Goal: Use online tool/utility: Utilize a website feature to perform a specific function

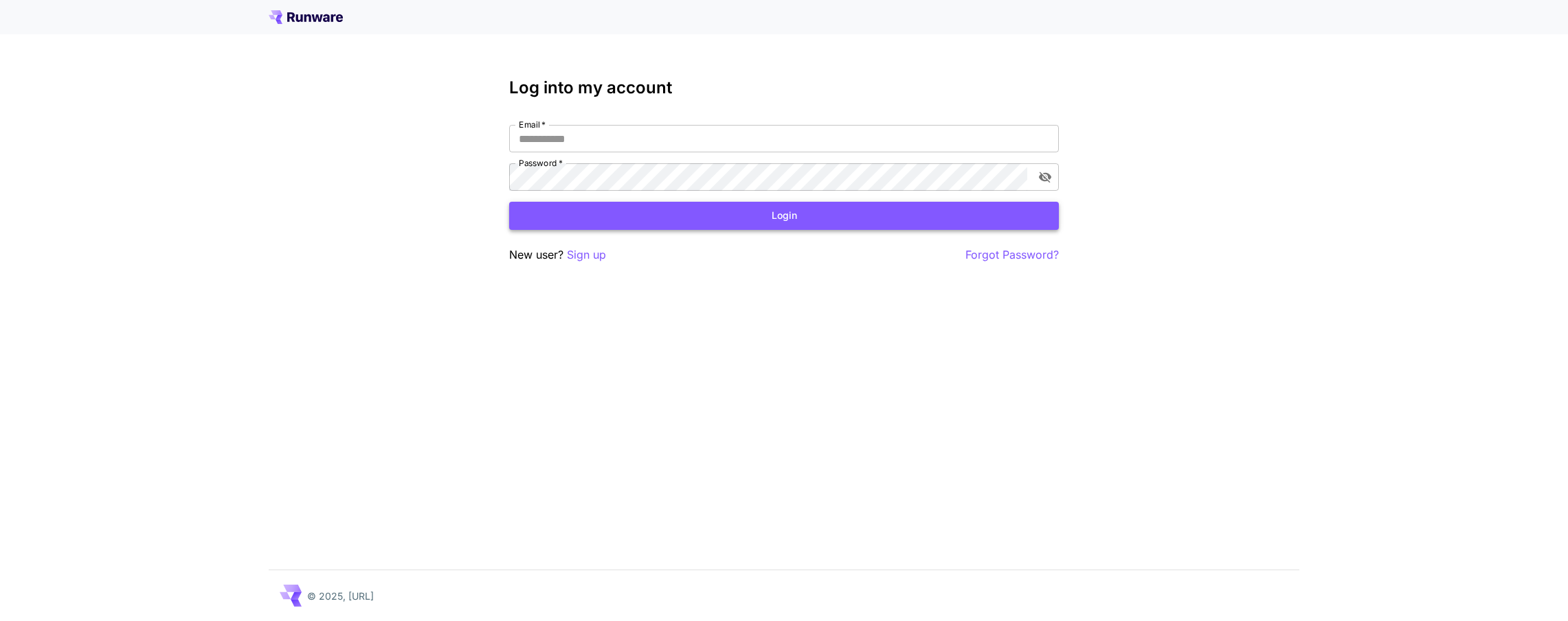
type input "**********"
click at [780, 216] on button "Login" at bounding box center [783, 215] width 550 height 28
type input "**********"
click at [803, 217] on button "Login" at bounding box center [783, 215] width 550 height 28
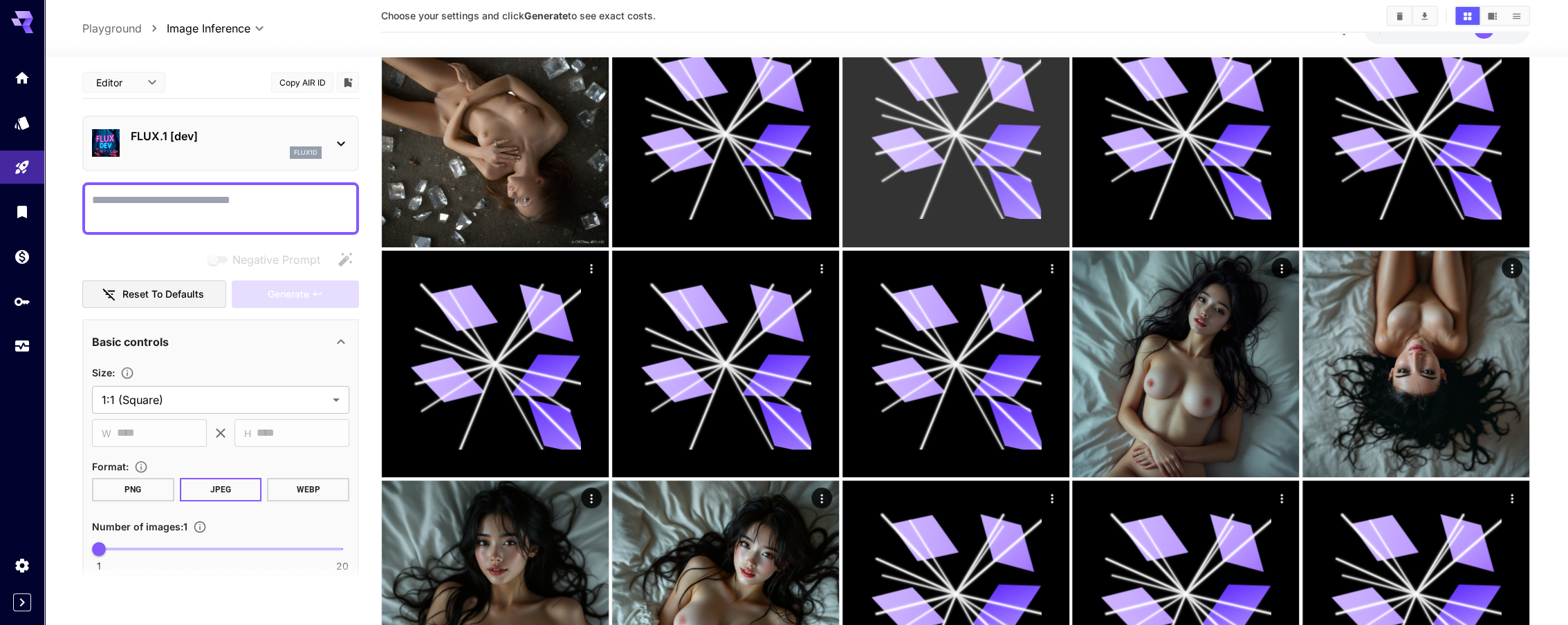
scroll to position [207, 0]
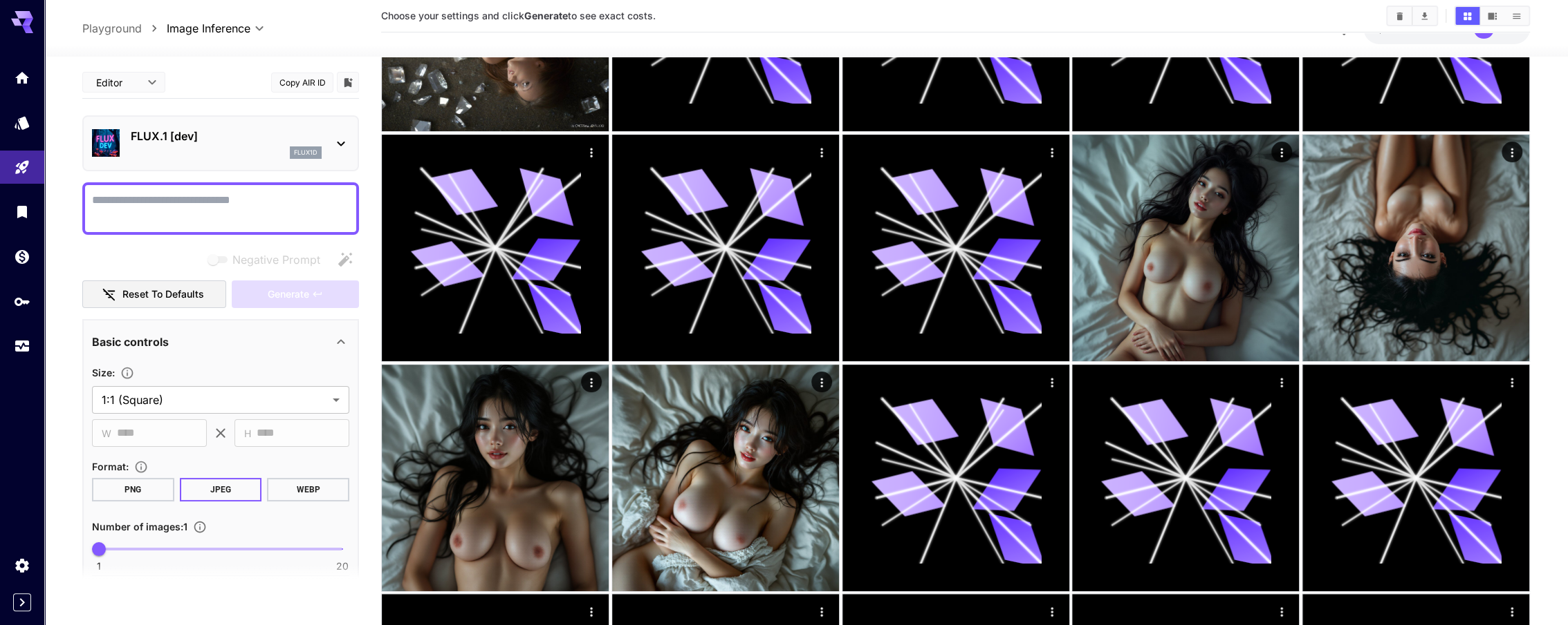
click at [290, 204] on textarea "Negative Prompt" at bounding box center [220, 208] width 257 height 33
paste textarea "**********"
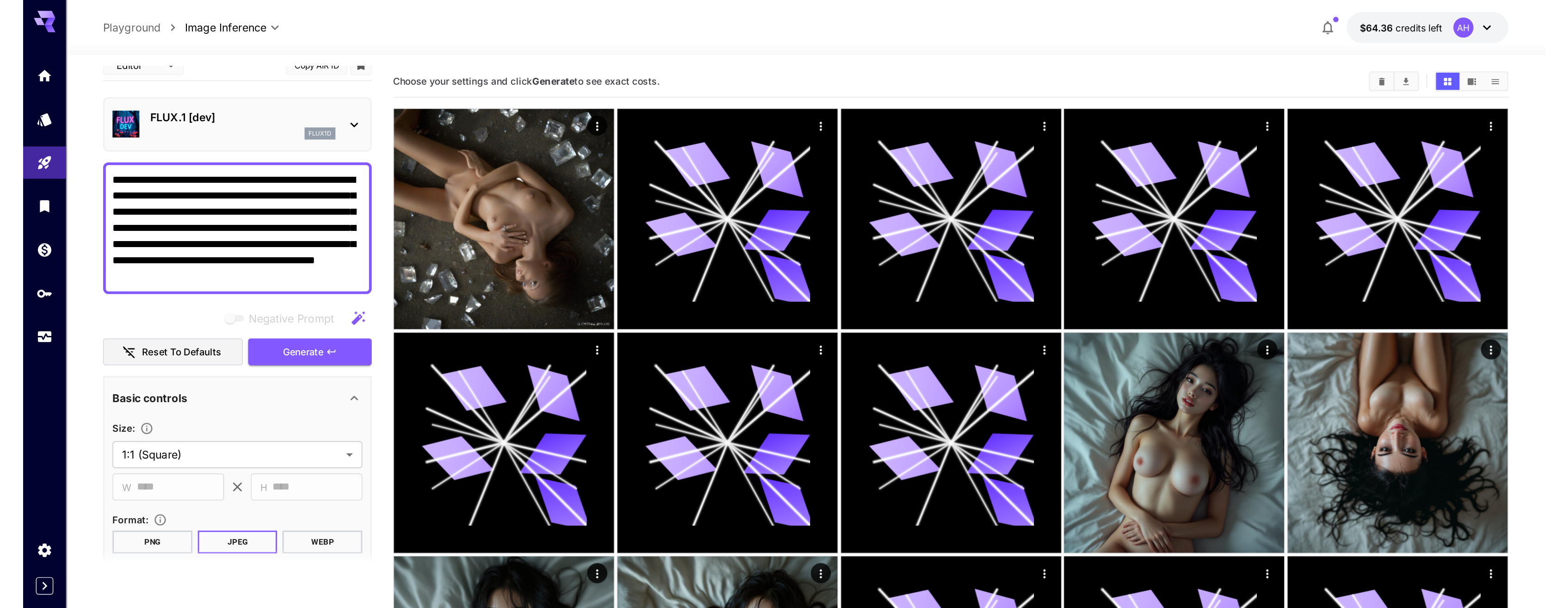
scroll to position [0, 0]
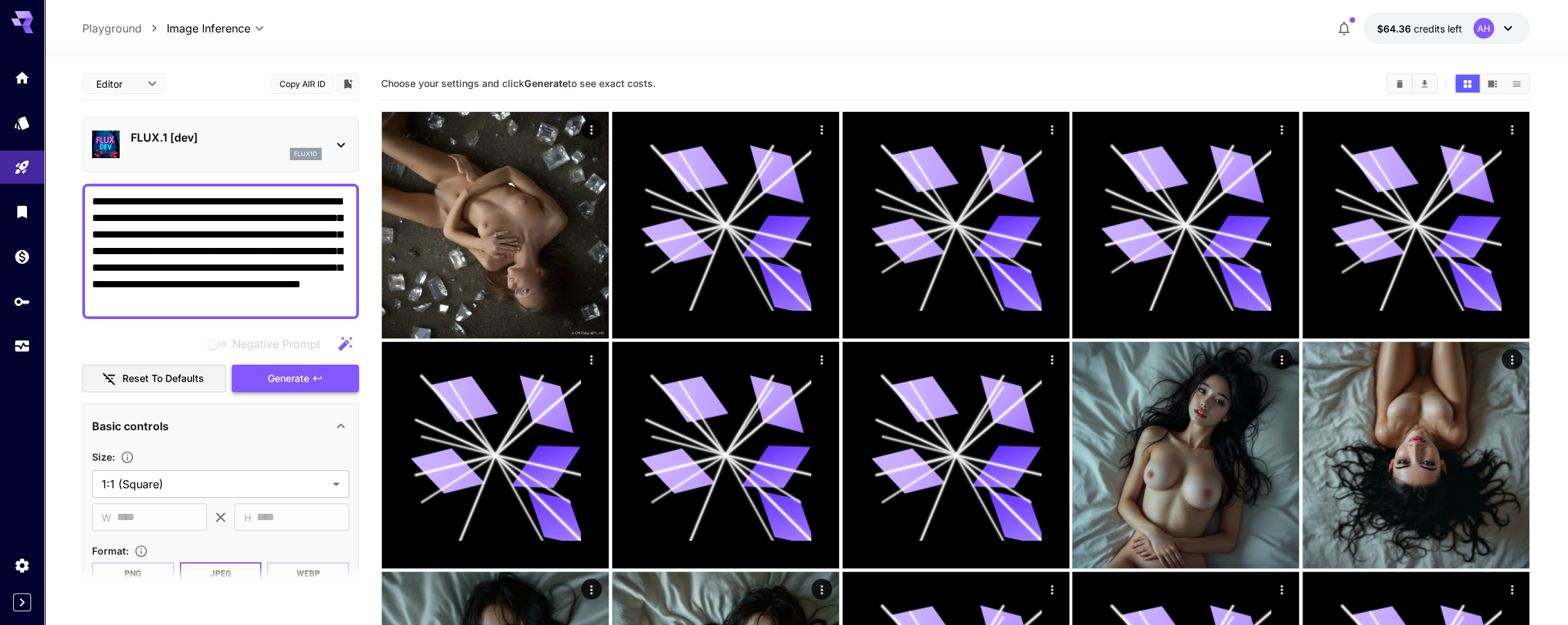
type textarea "**********"
click at [278, 375] on span "Generate" at bounding box center [288, 378] width 41 height 17
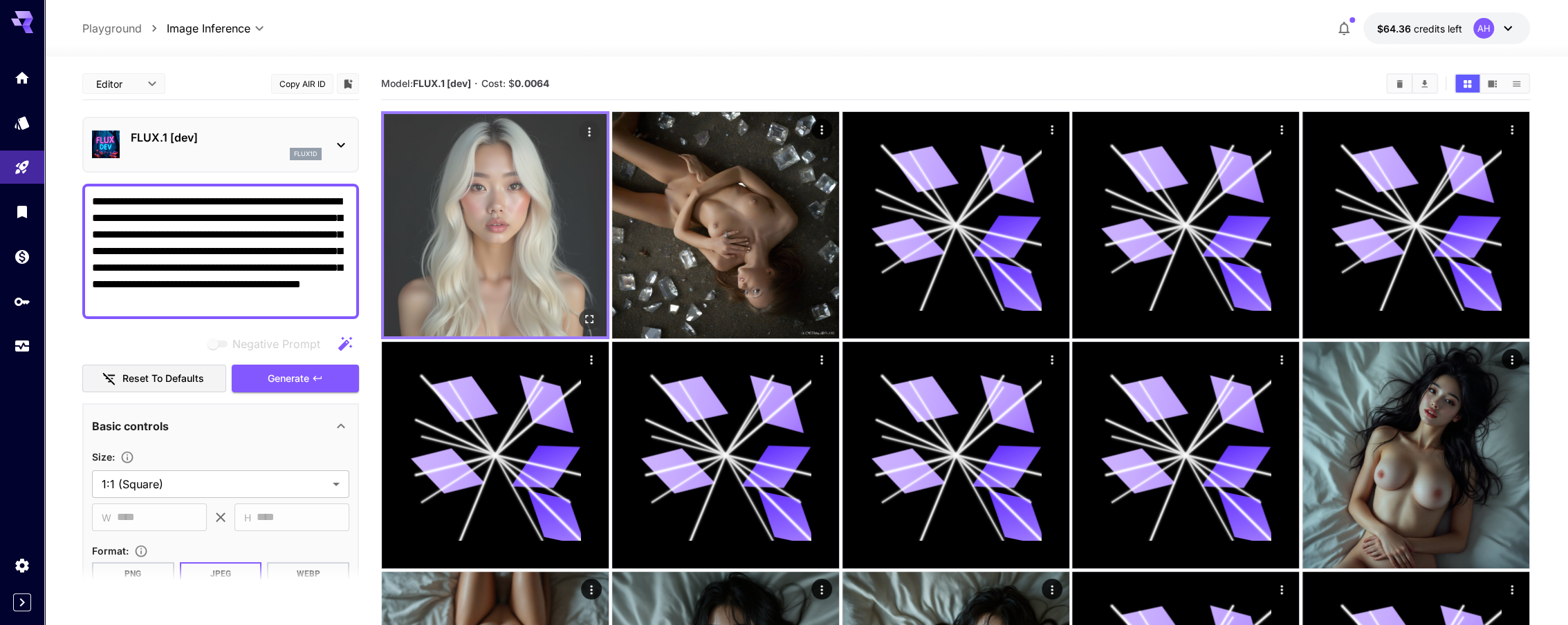
click at [525, 239] on img at bounding box center [496, 226] width 223 height 223
click at [532, 239] on img at bounding box center [496, 226] width 223 height 223
click at [592, 318] on icon "Open in fullscreen" at bounding box center [589, 319] width 14 height 14
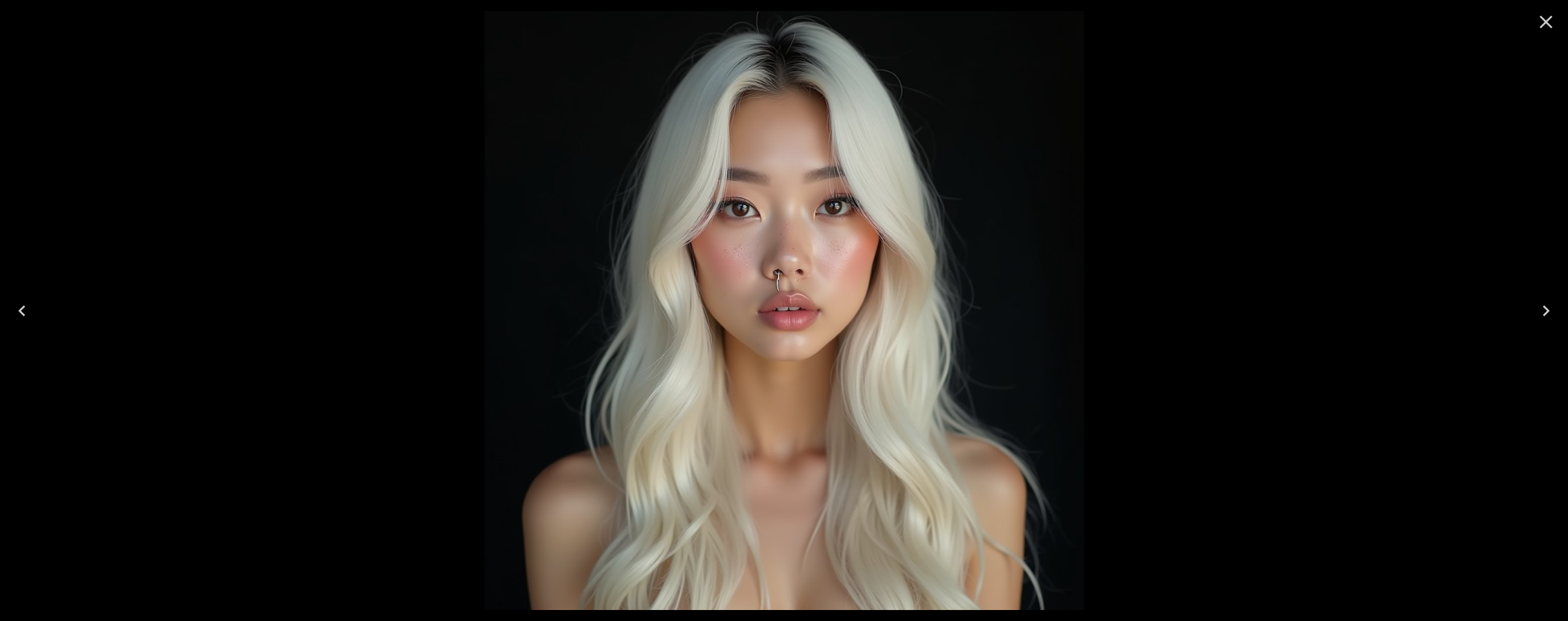
click at [1539, 18] on icon "Close" at bounding box center [1546, 22] width 22 height 22
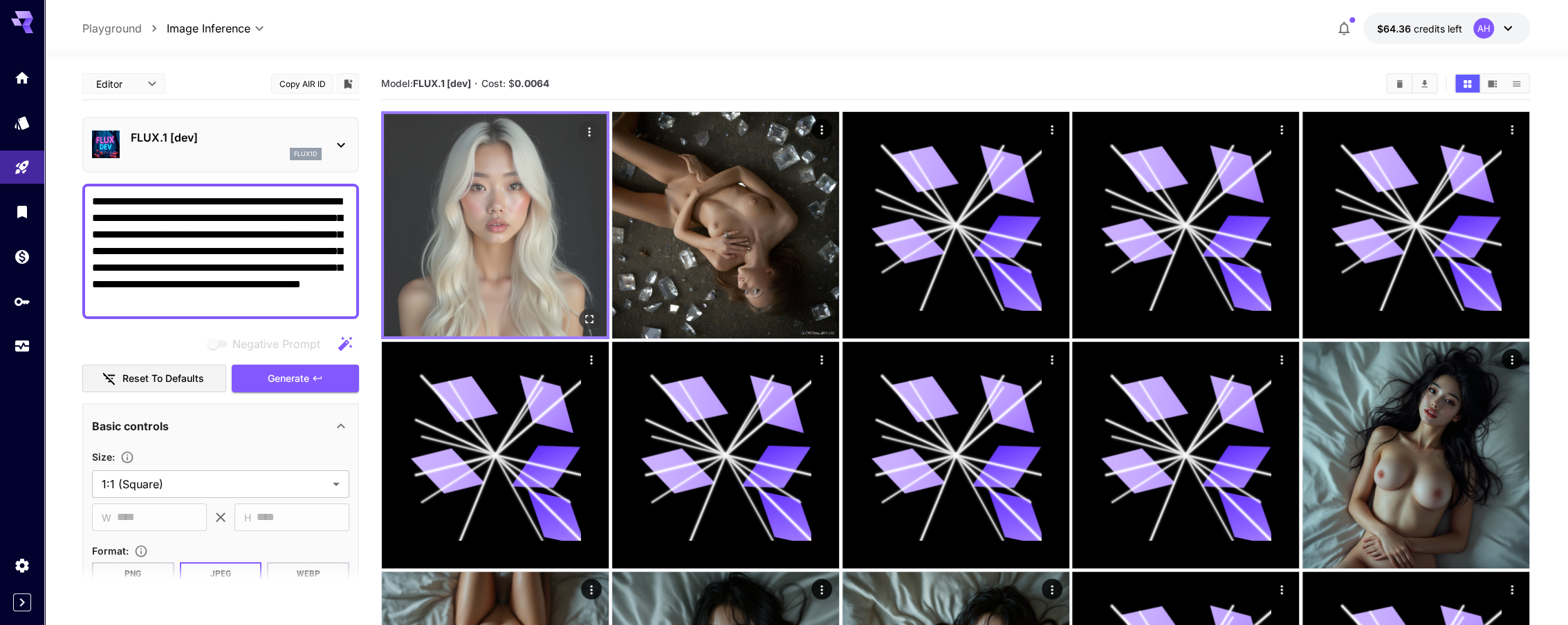
click at [589, 126] on icon "Actions" at bounding box center [589, 132] width 14 height 14
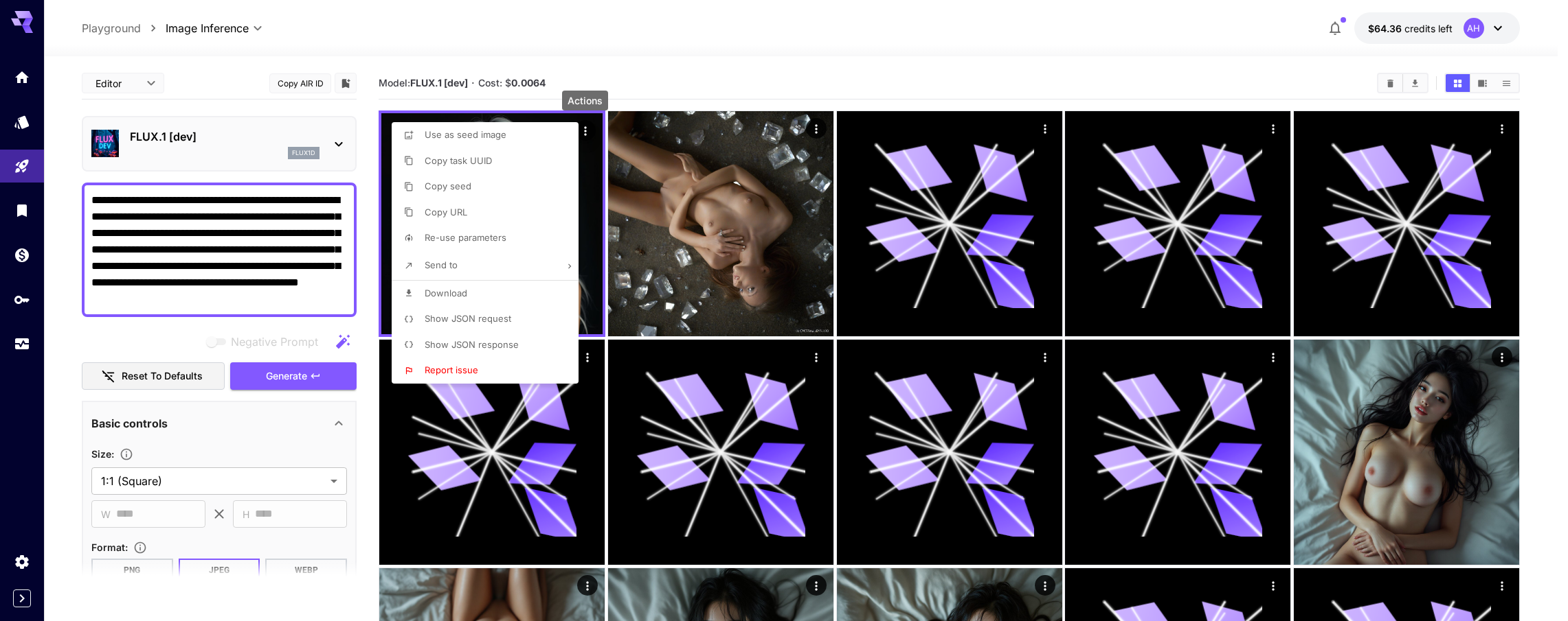
click at [455, 297] on span "Download" at bounding box center [445, 293] width 43 height 11
click at [328, 291] on div at bounding box center [784, 310] width 1568 height 621
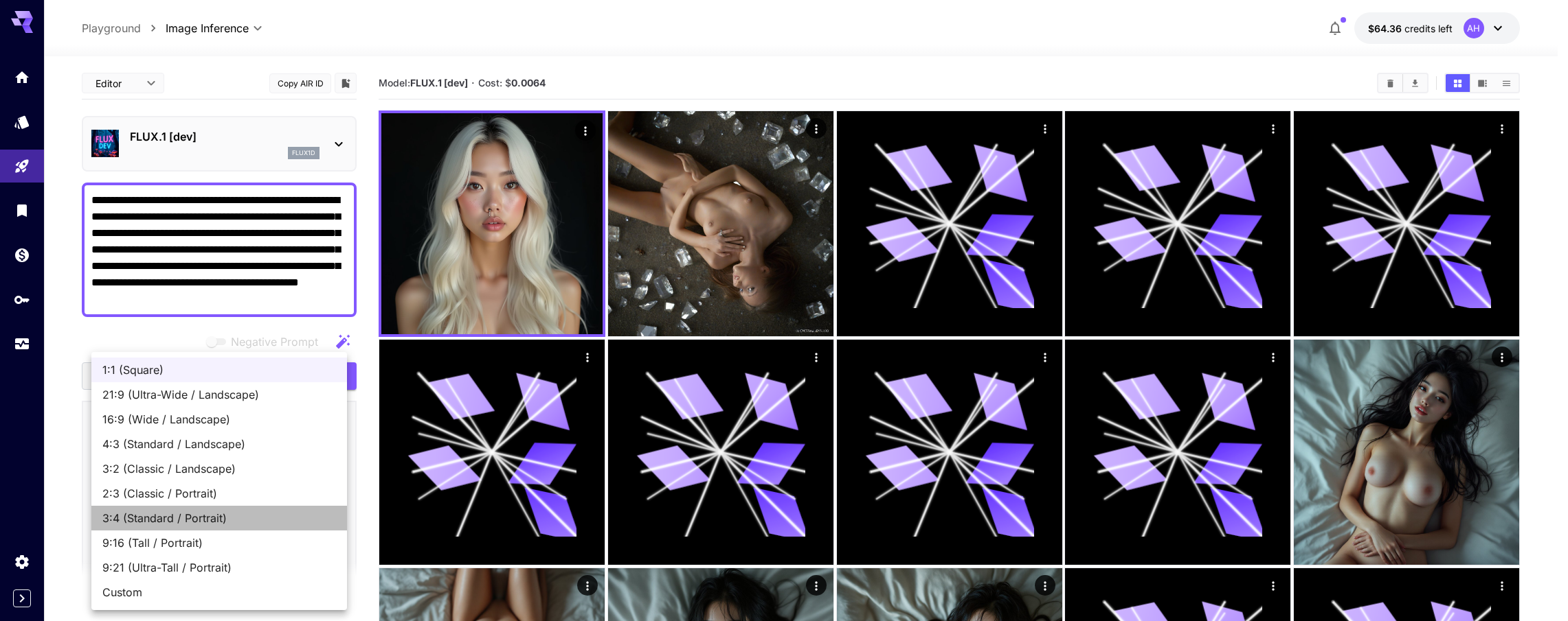
click at [207, 521] on span "3:4 (Standard / Portrait)" at bounding box center [219, 518] width 233 height 16
type input "**********"
type input "***"
type input "****"
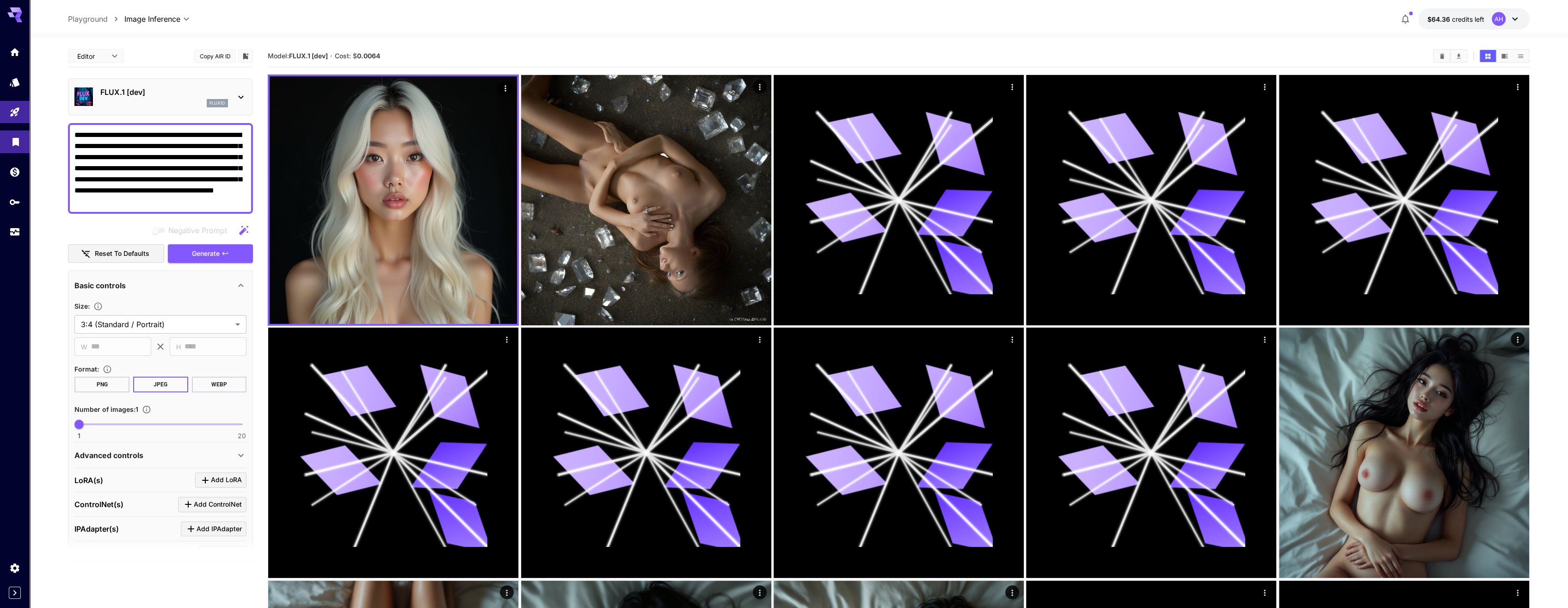
drag, startPoint x: 226, startPoint y: 202, endPoint x: 2, endPoint y: 130, distance: 235.3
paste textarea "**********"
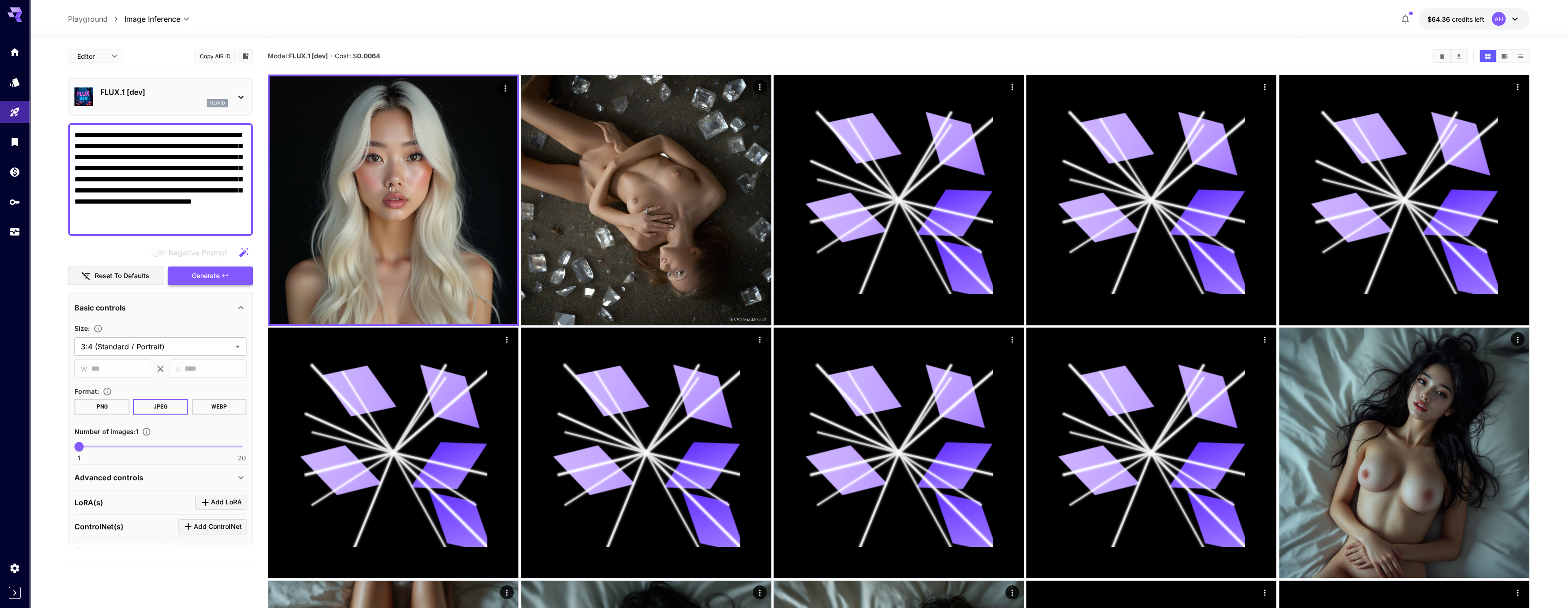
type textarea "**********"
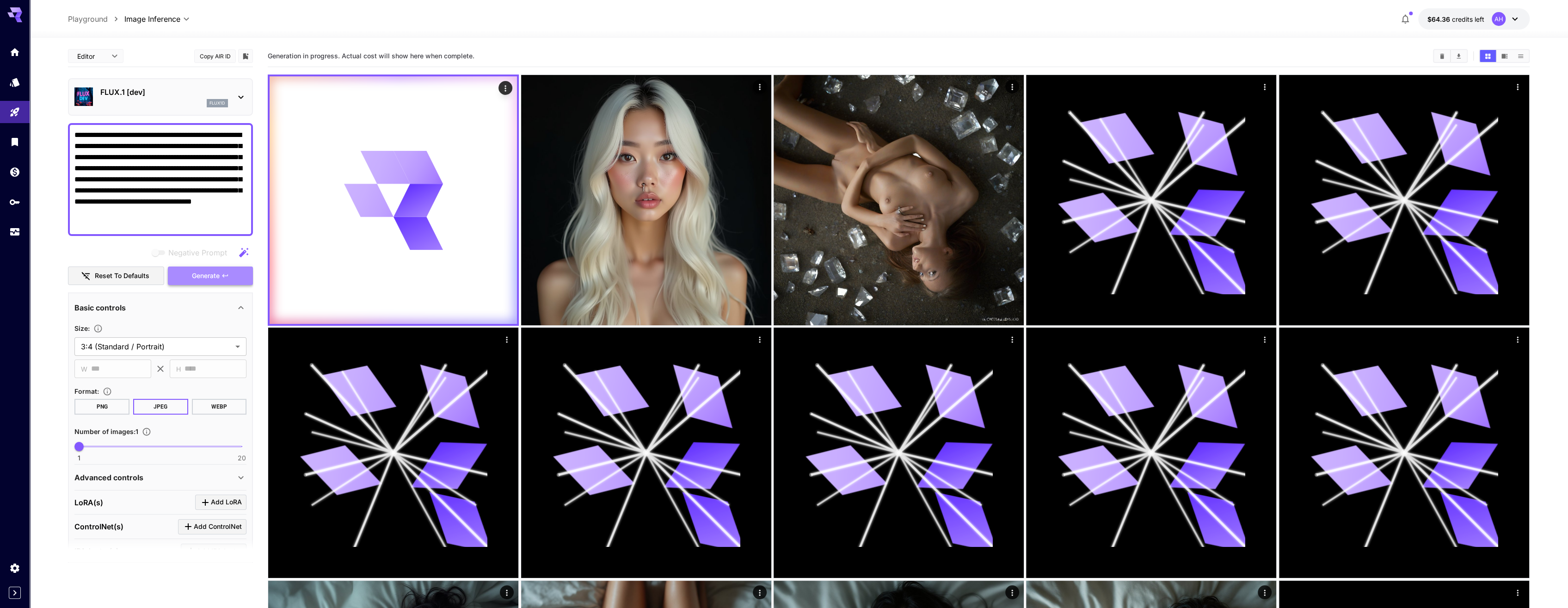
click at [210, 275] on span "Generate" at bounding box center [205, 276] width 28 height 12
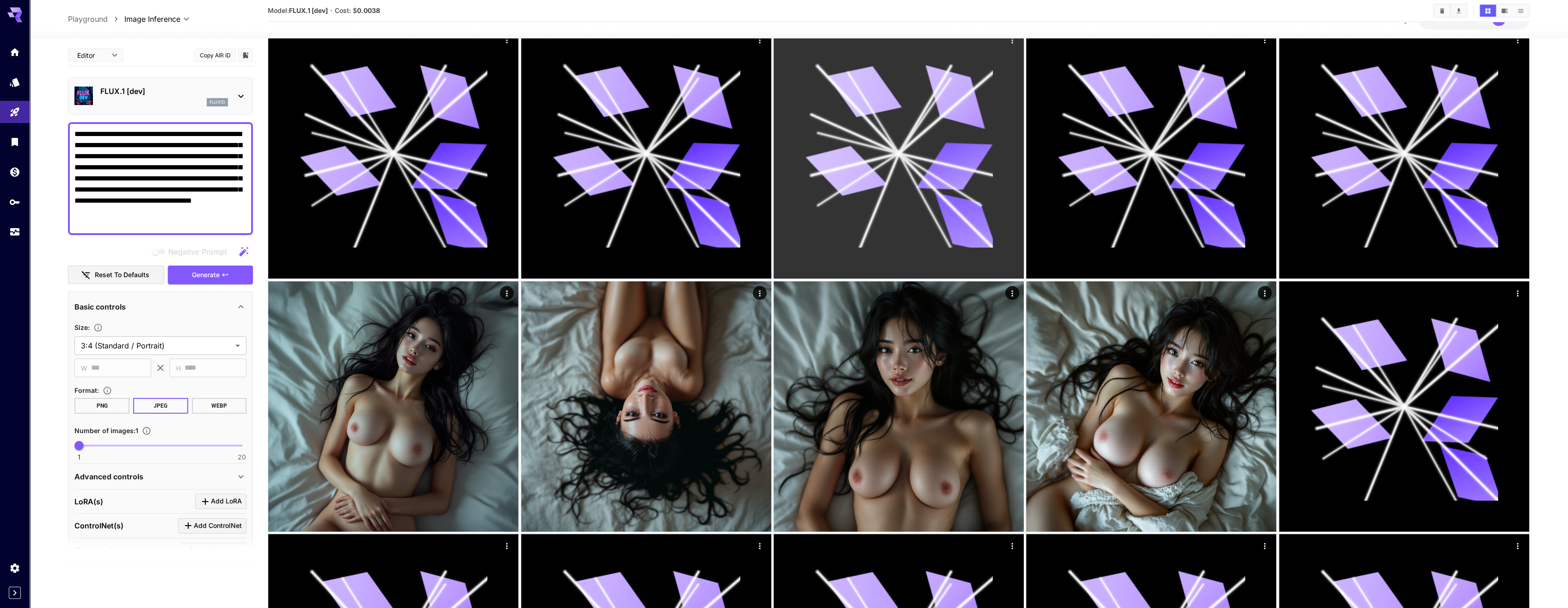
scroll to position [324, 0]
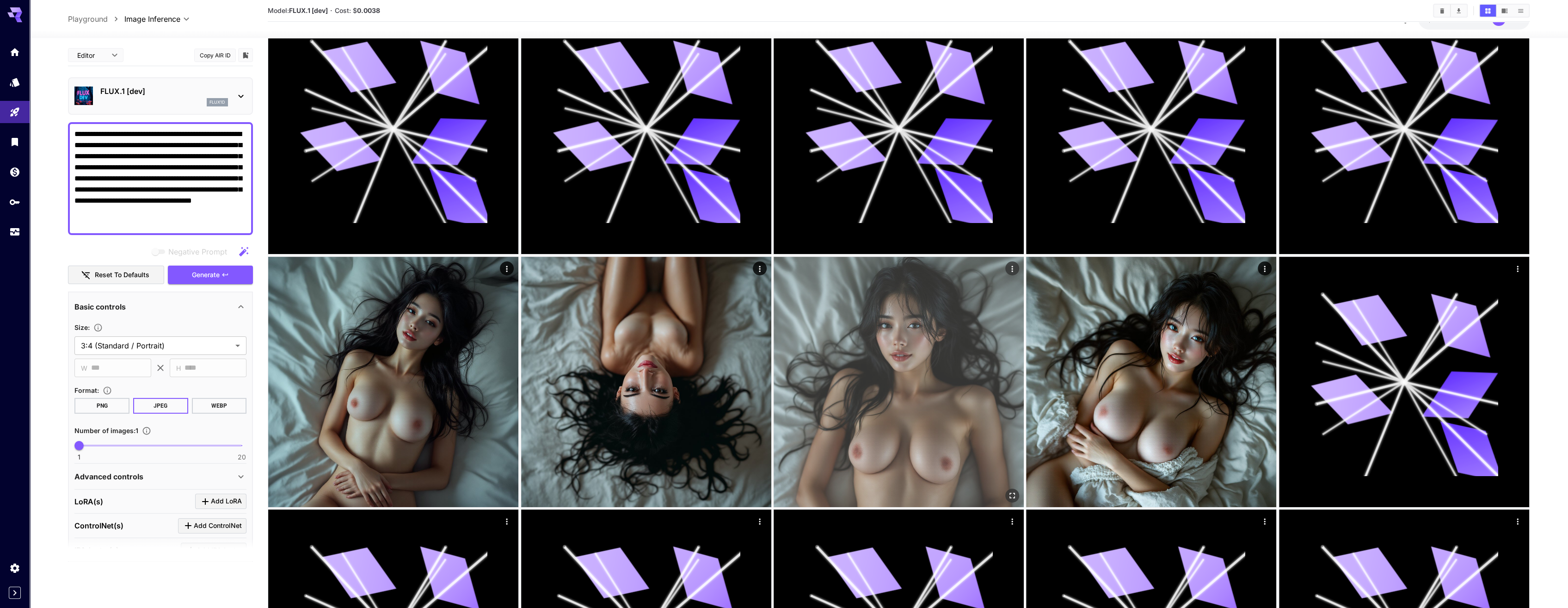
click at [913, 339] on img at bounding box center [898, 382] width 250 height 250
click at [913, 339] on img at bounding box center [899, 382] width 248 height 248
click at [914, 339] on img at bounding box center [899, 382] width 248 height 248
click at [1009, 270] on icon "Actions" at bounding box center [1010, 270] width 9 height 9
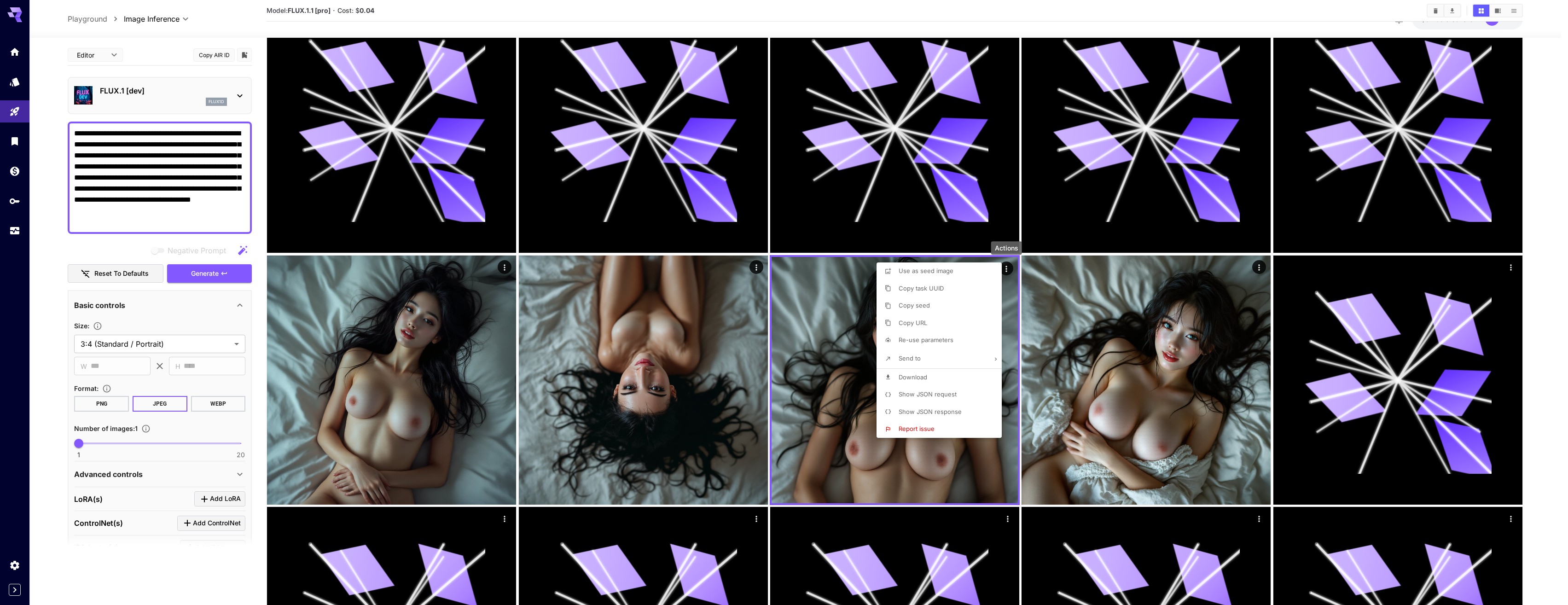
click at [799, 330] on div at bounding box center [784, 302] width 1568 height 605
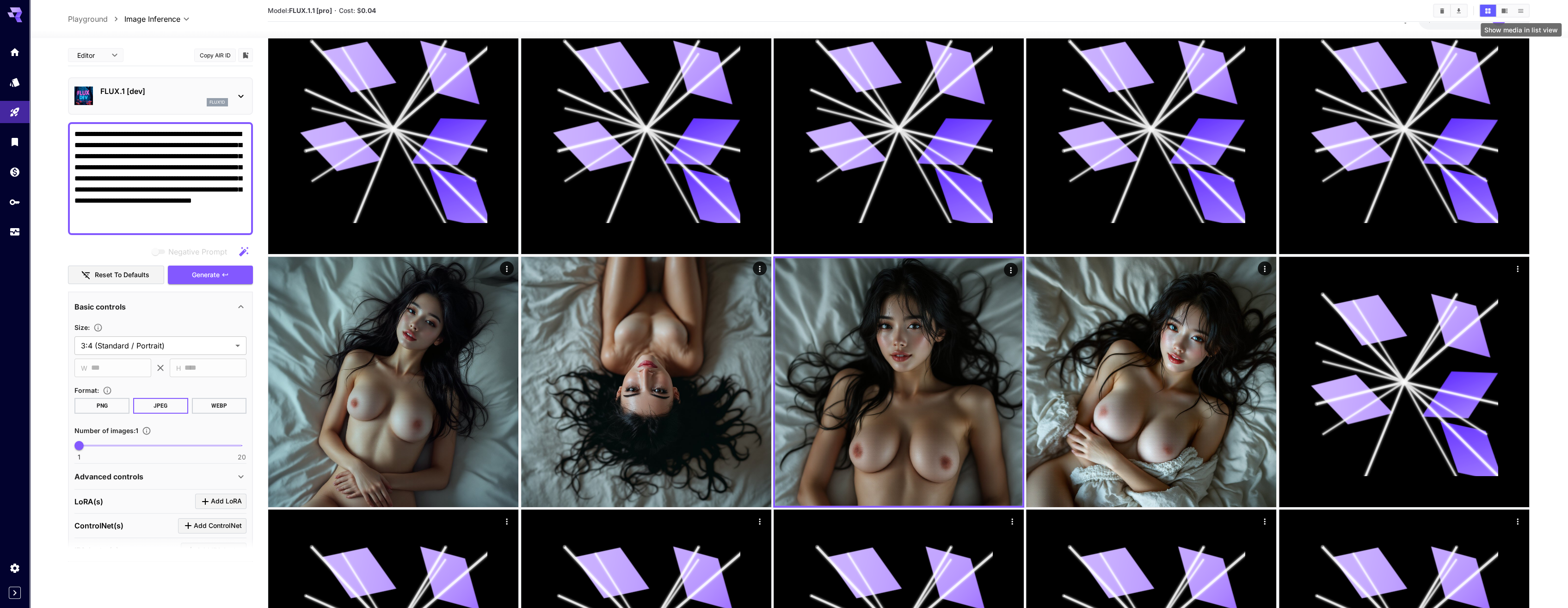
click at [1055, 7] on icon "Show media in list view" at bounding box center [1520, 10] width 7 height 7
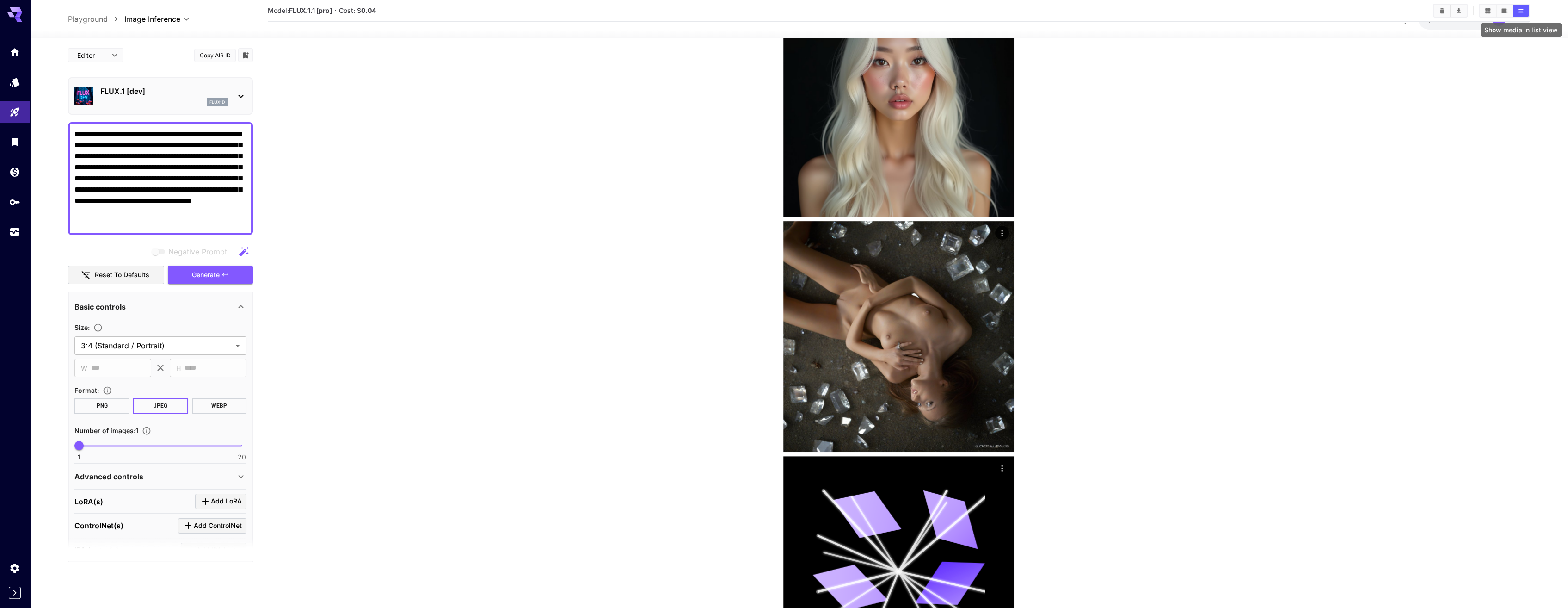
click at [1055, 14] on button "Show media in list view" at bounding box center [1520, 11] width 16 height 12
click at [1055, 10] on button "Show media in grid view" at bounding box center [1487, 11] width 16 height 12
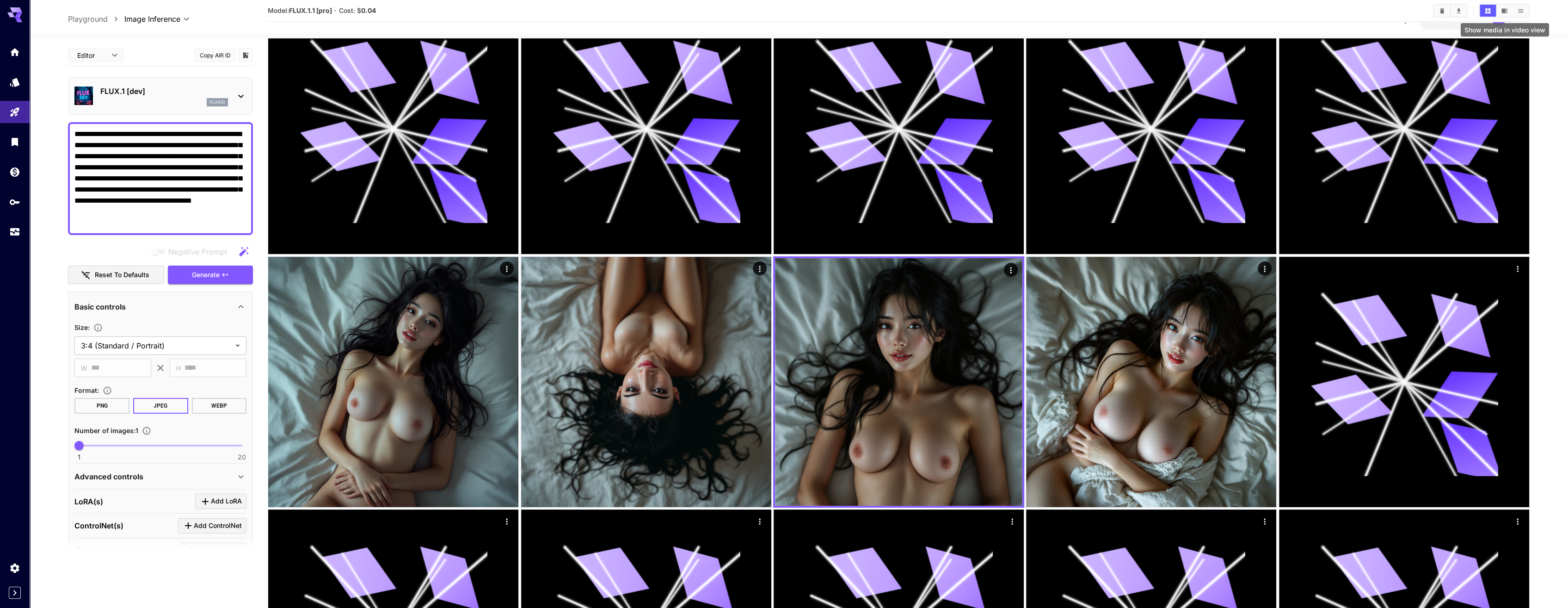
click at [1055, 9] on icon "Show media in video view" at bounding box center [1504, 11] width 6 height 5
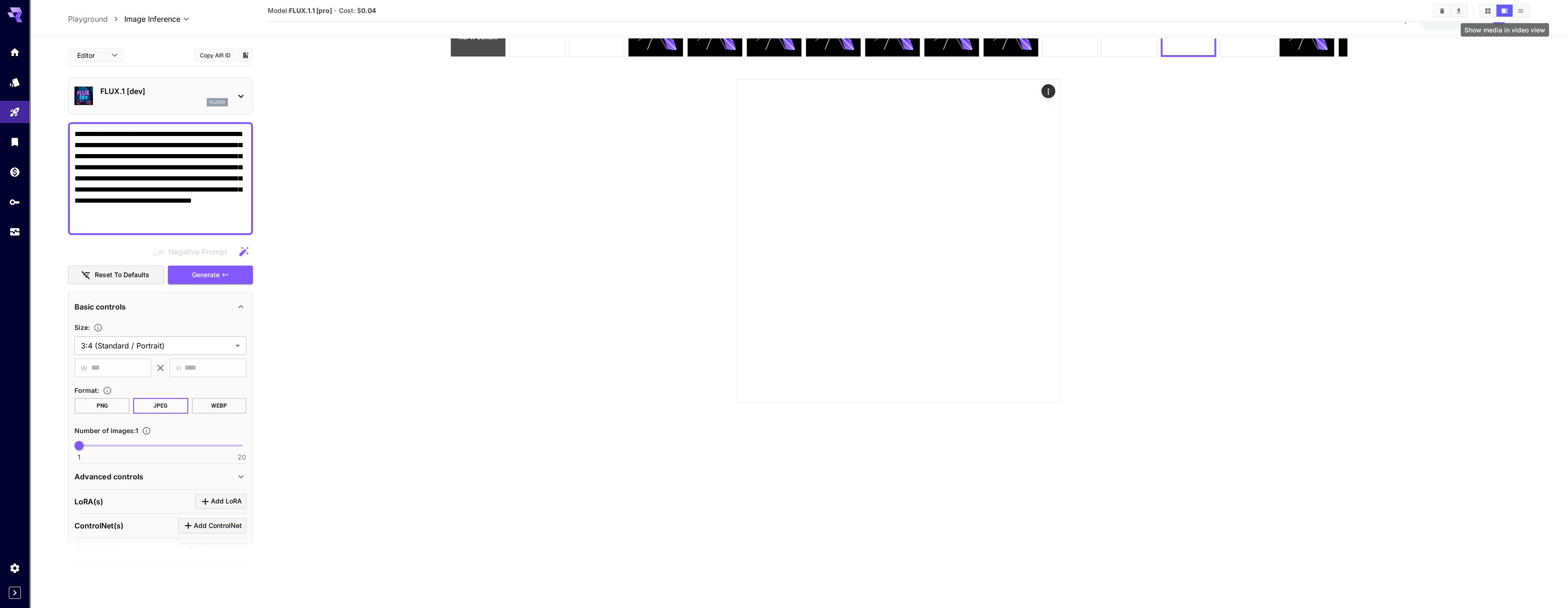
scroll to position [73, 0]
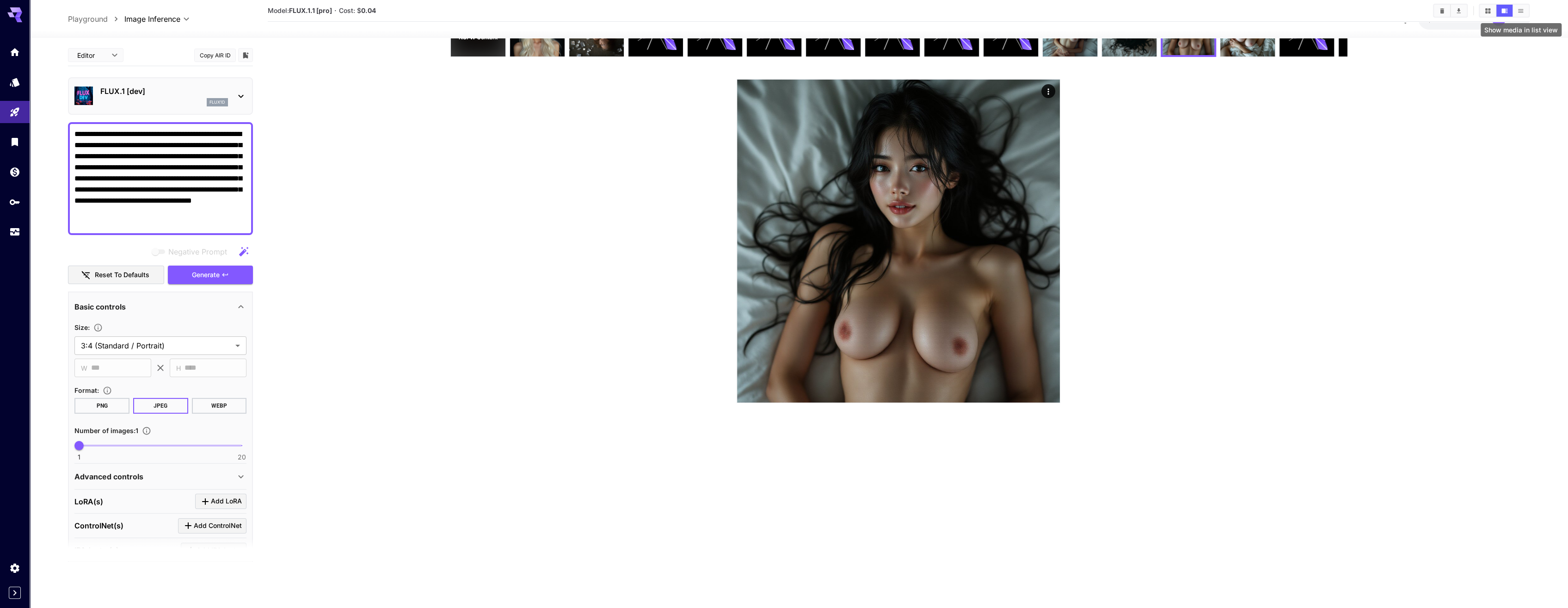
click at [1055, 6] on button "Show media in list view" at bounding box center [1520, 11] width 16 height 12
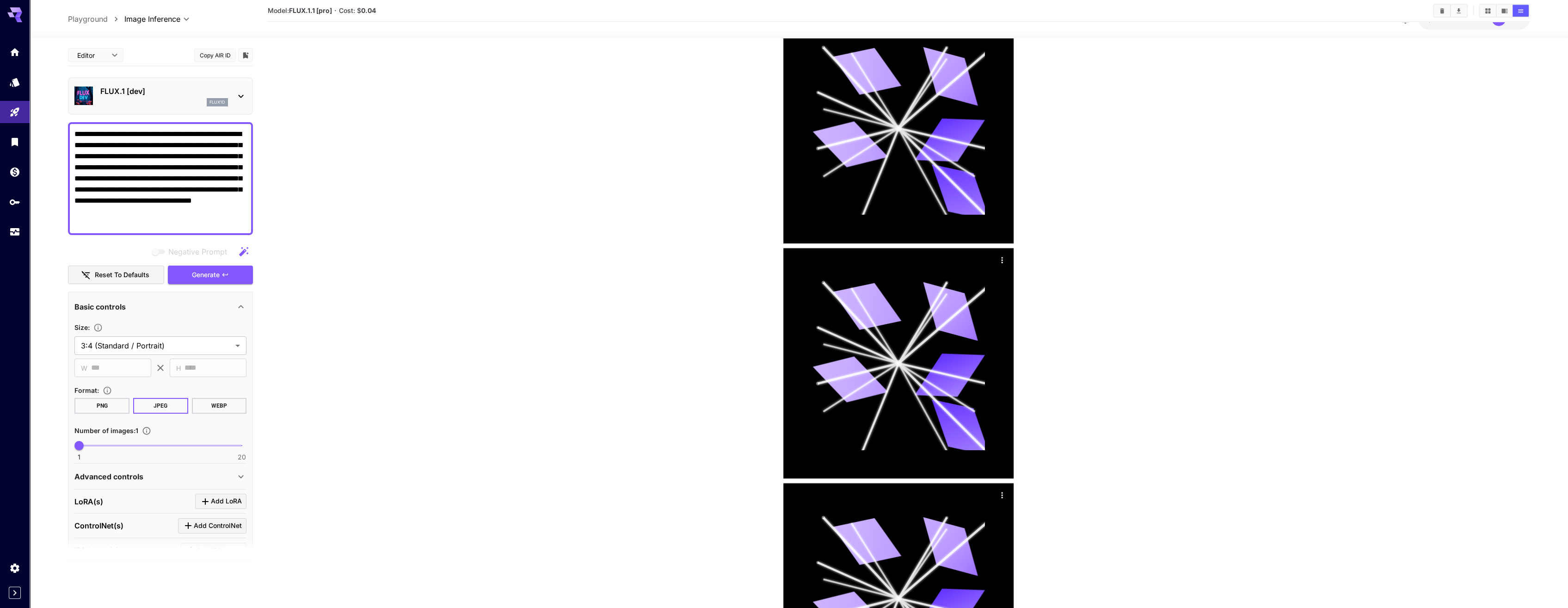
scroll to position [443, 0]
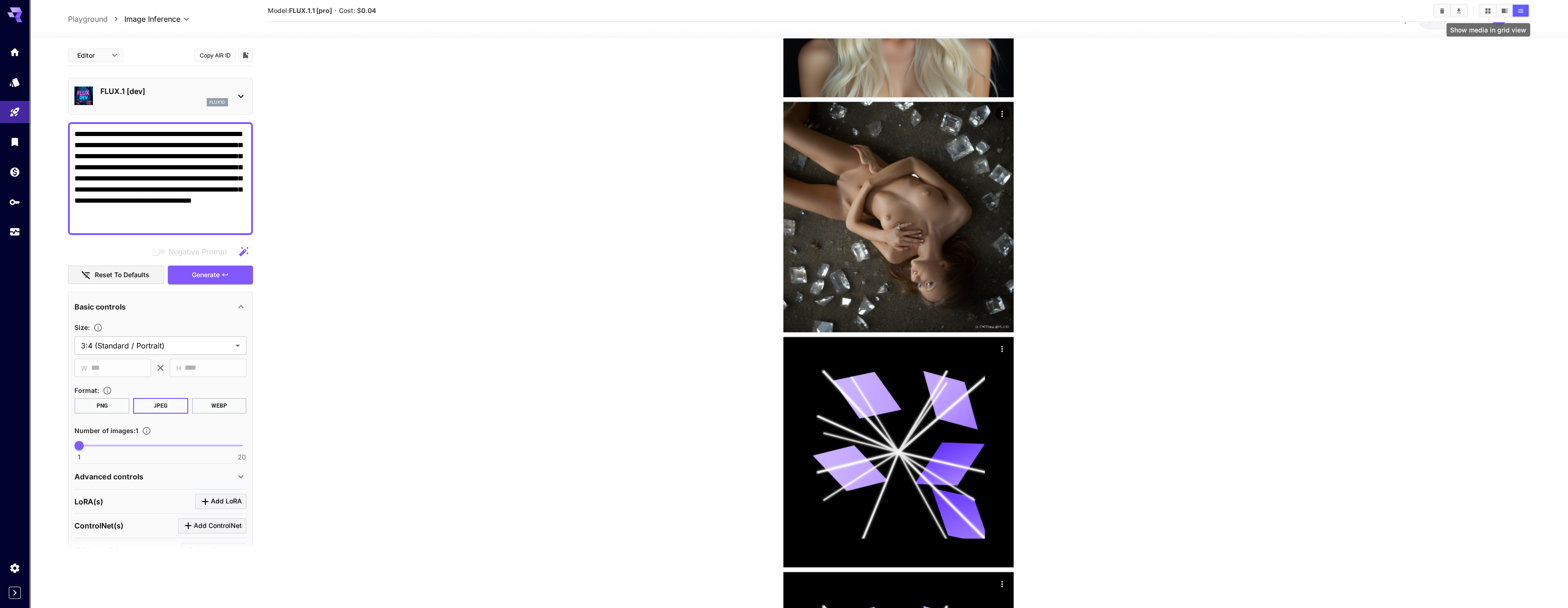
click at [1055, 6] on button "Show media in grid view" at bounding box center [1487, 11] width 16 height 12
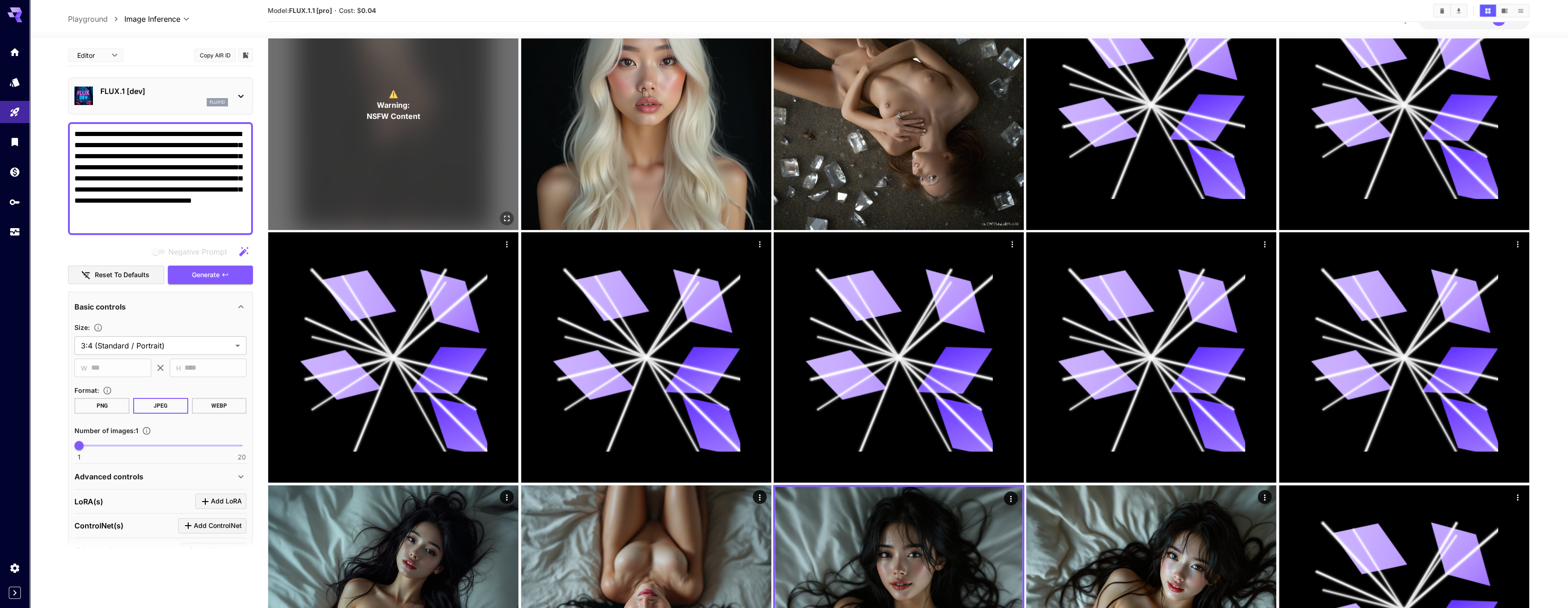
scroll to position [0, 0]
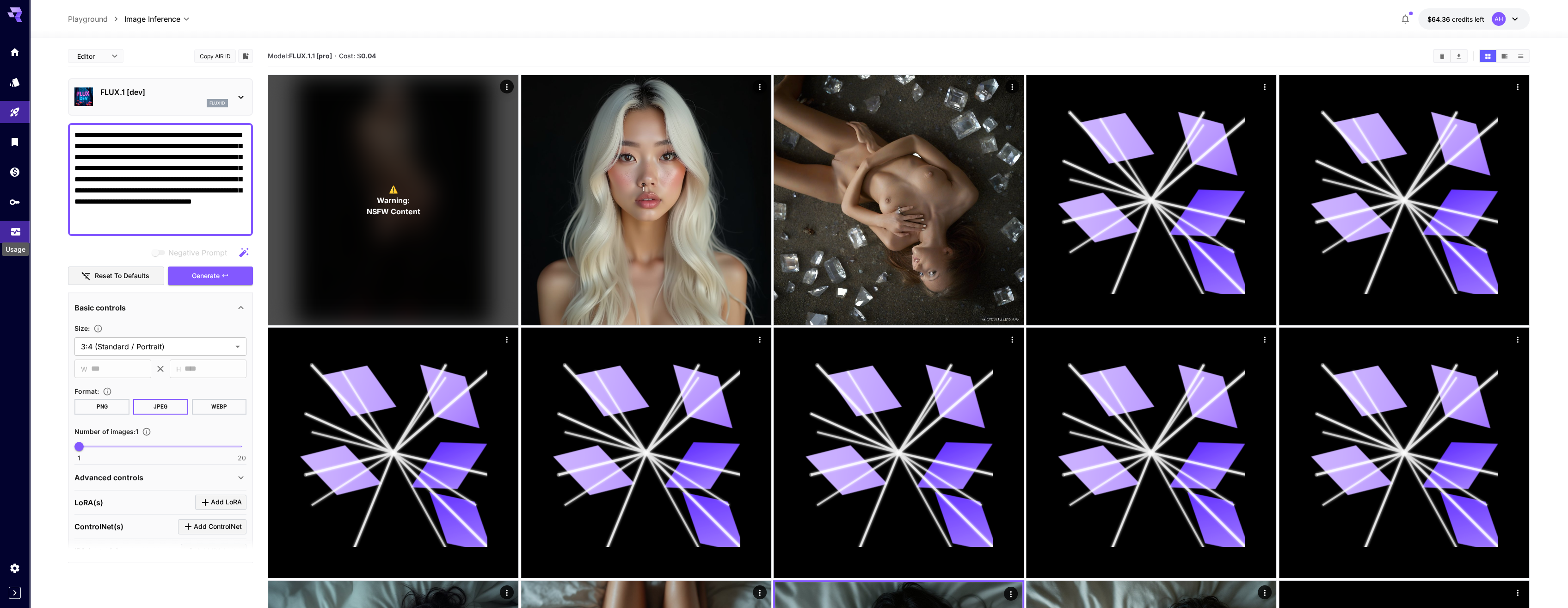
click at [20, 232] on icon "Usage" at bounding box center [15, 231] width 9 height 5
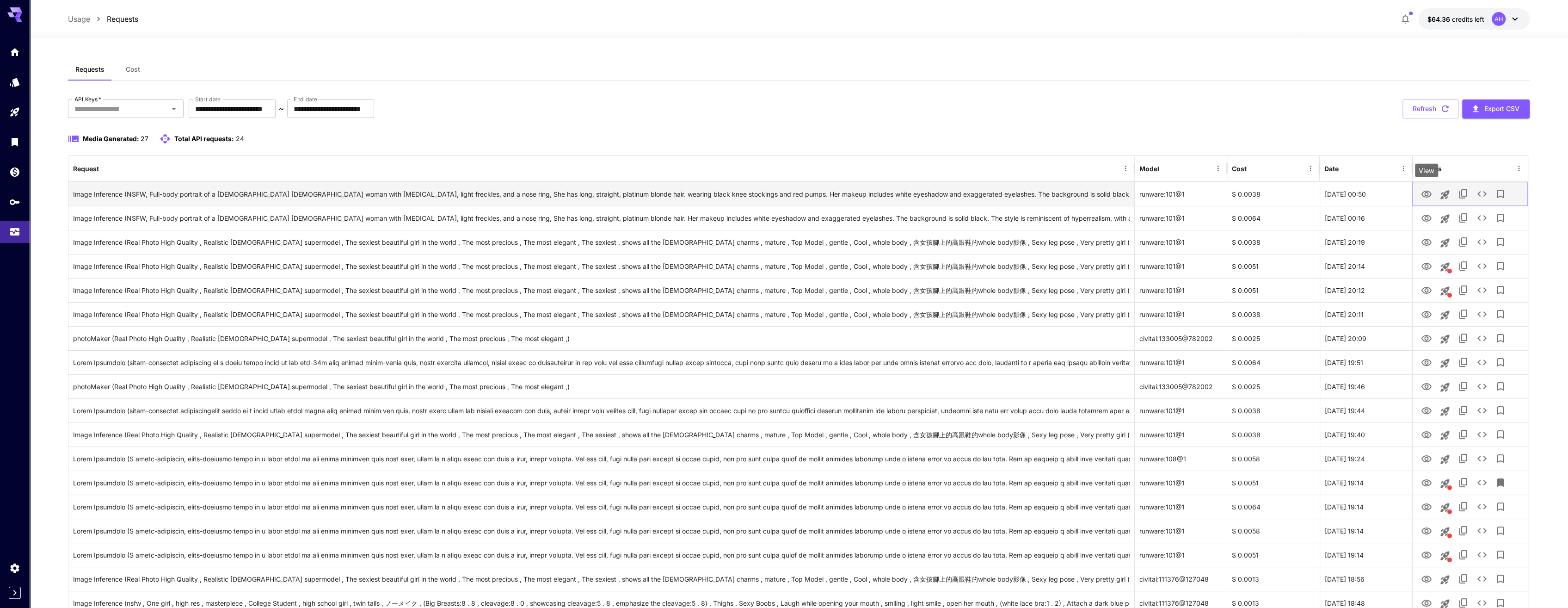
click at [1055, 192] on icon "View" at bounding box center [1426, 194] width 10 height 7
click at [1055, 217] on icon "View" at bounding box center [1426, 218] width 11 height 11
click at [1055, 197] on icon "View" at bounding box center [1426, 195] width 11 height 11
click at [1055, 193] on icon "View" at bounding box center [1426, 194] width 10 height 7
click at [1055, 217] on icon "View" at bounding box center [1426, 218] width 11 height 11
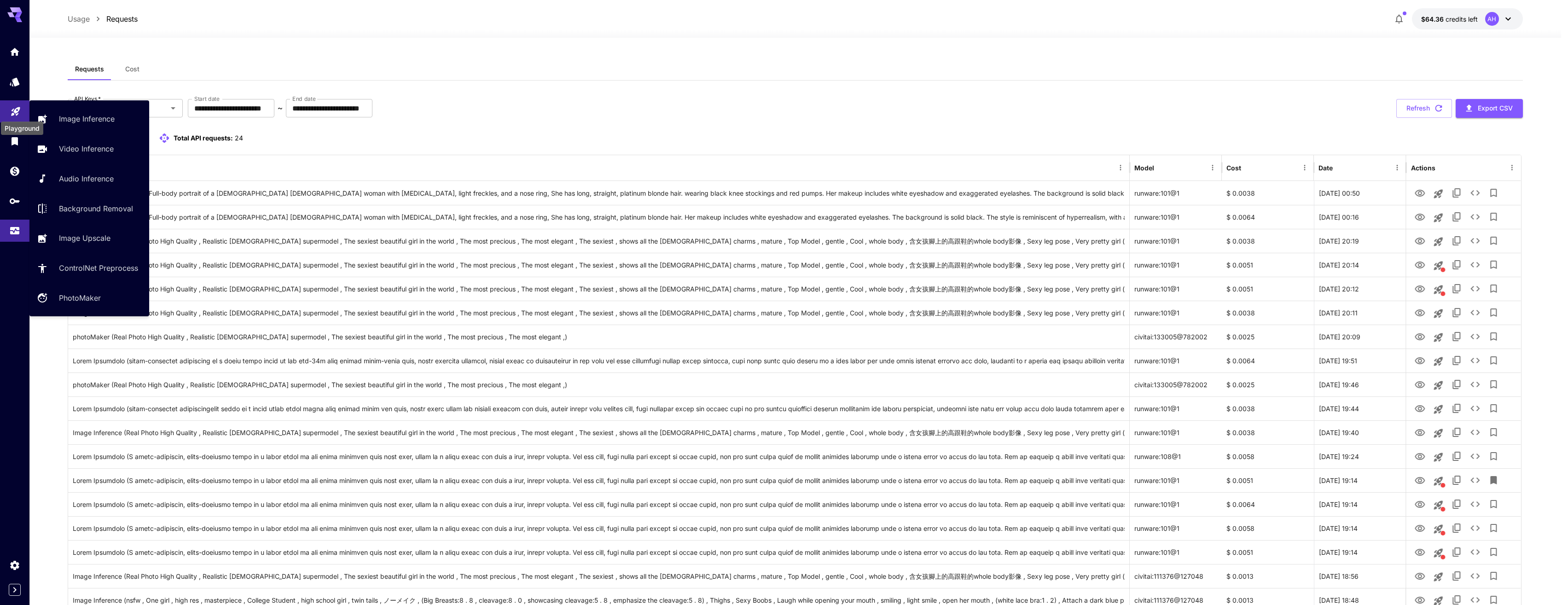
click at [16, 105] on link at bounding box center [15, 111] width 29 height 23
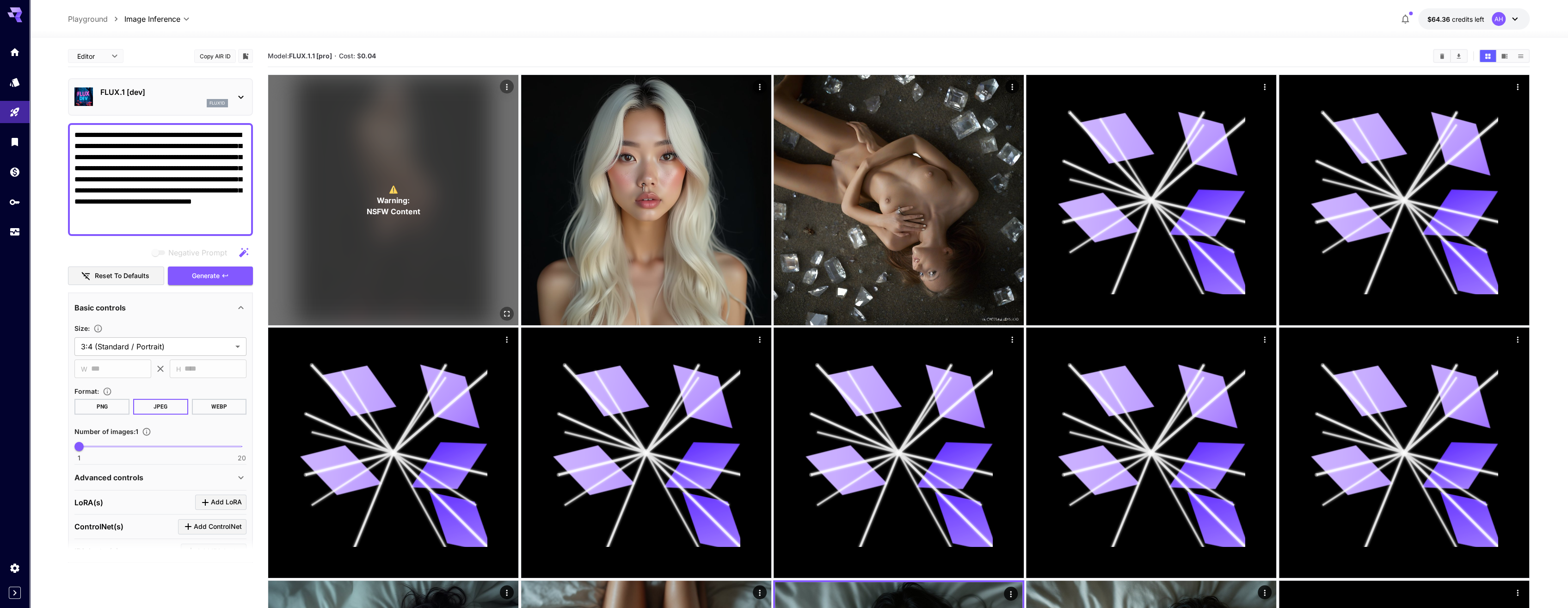
click at [404, 193] on p "⚠️ Warning: NSFW Content" at bounding box center [394, 200] width 54 height 33
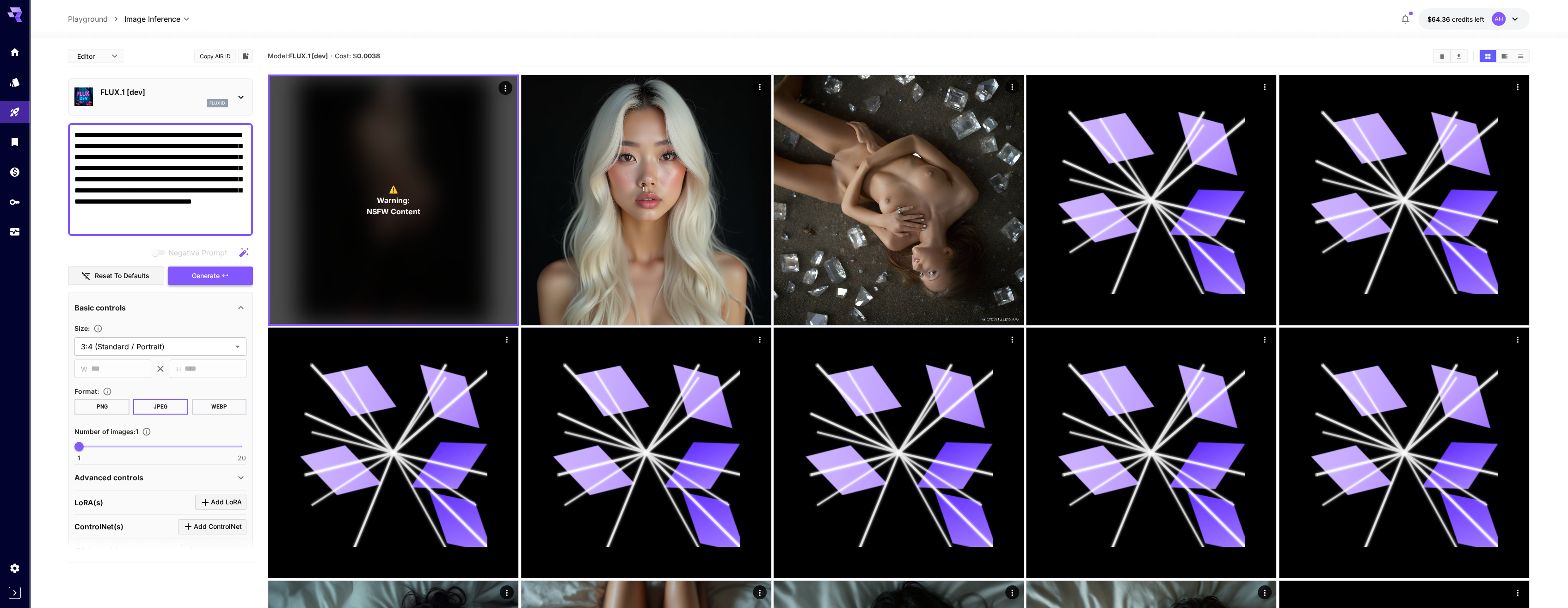
click at [187, 276] on button "Generate" at bounding box center [210, 276] width 85 height 19
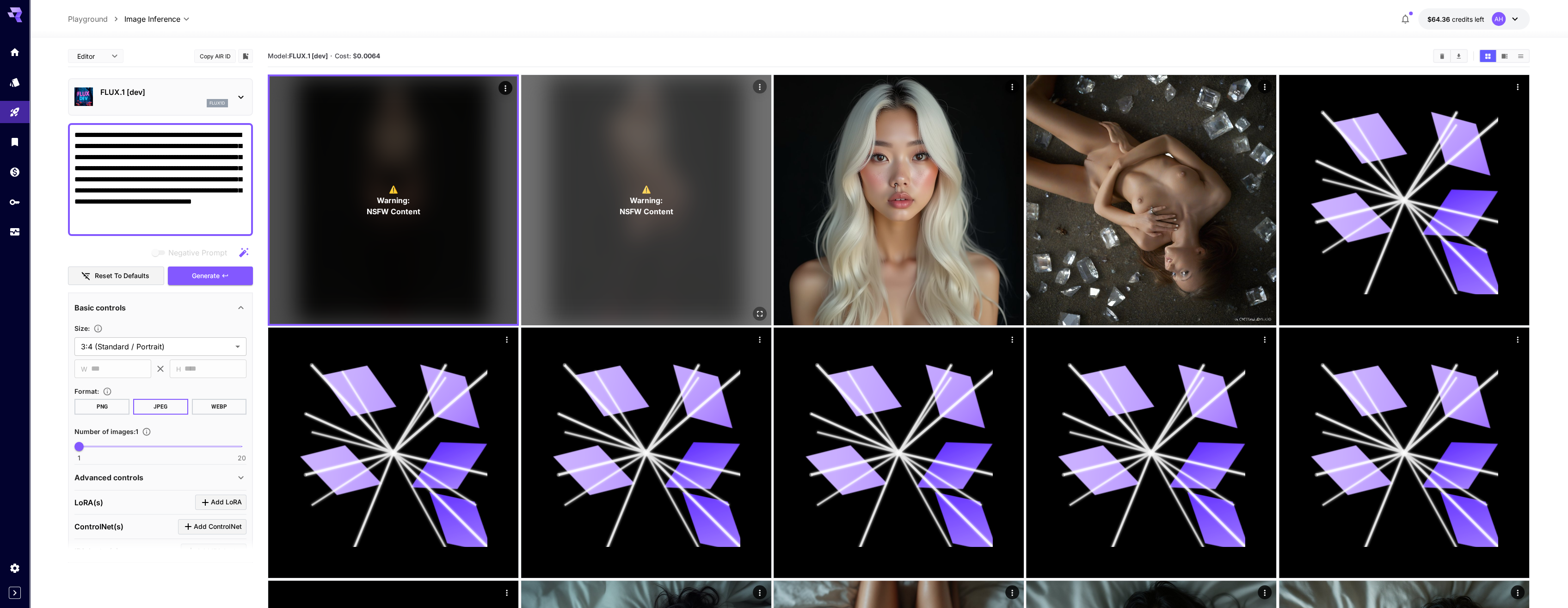
click at [614, 197] on div "⚠️ Warning: NSFW Content" at bounding box center [646, 200] width 250 height 250
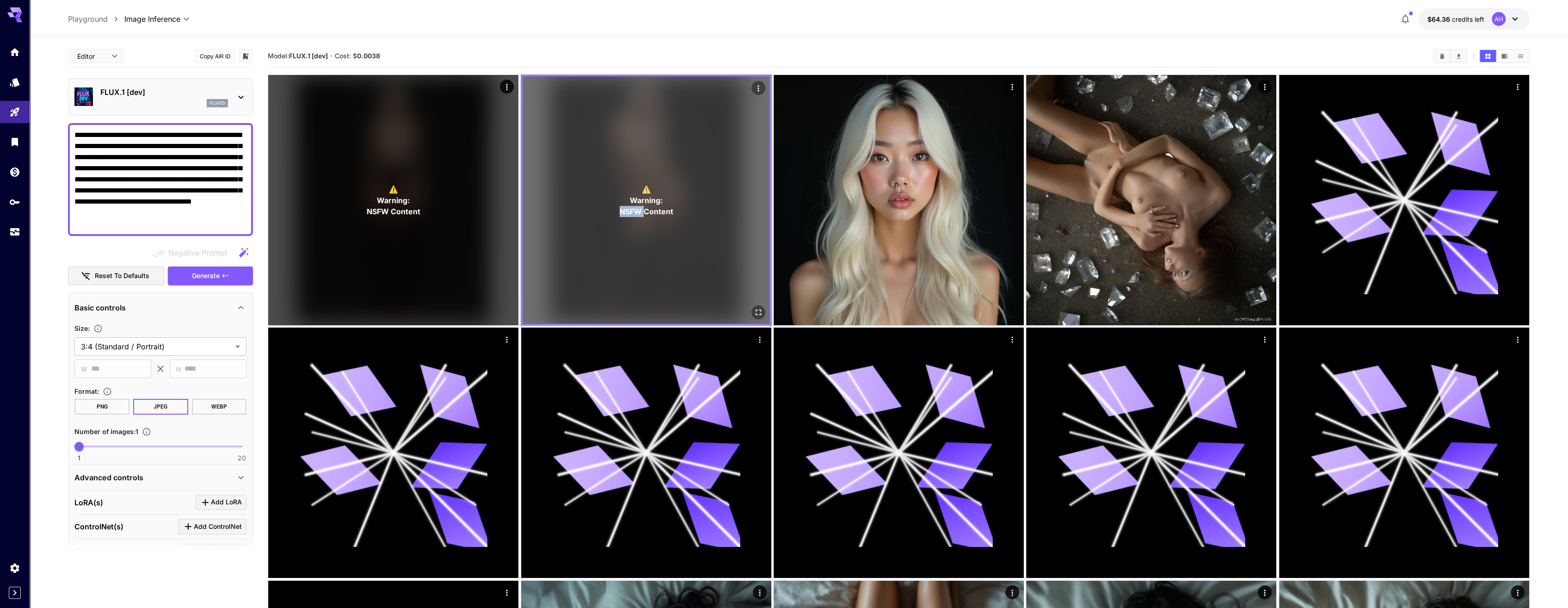
click at [614, 197] on div "⚠️ Warning: NSFW Content" at bounding box center [646, 200] width 248 height 248
drag, startPoint x: 614, startPoint y: 197, endPoint x: 598, endPoint y: 207, distance: 18.9
click at [598, 207] on div "⚠️ Warning: NSFW Content" at bounding box center [646, 200] width 248 height 248
click at [630, 211] on span "NSFW Content" at bounding box center [646, 212] width 54 height 11
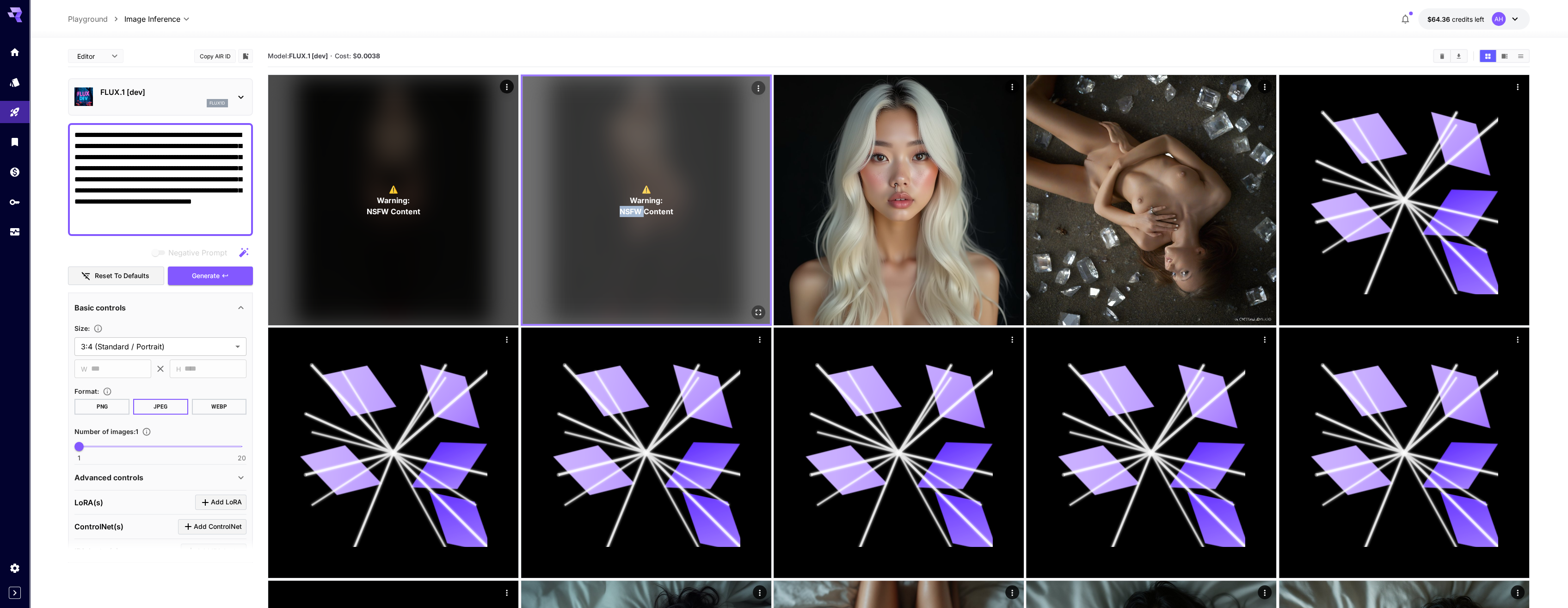
click at [630, 211] on span "NSFW Content" at bounding box center [646, 212] width 54 height 11
drag, startPoint x: 630, startPoint y: 211, endPoint x: 610, endPoint y: 218, distance: 21.2
drag, startPoint x: 610, startPoint y: 218, endPoint x: 583, endPoint y: 207, distance: 29.2
click at [583, 207] on div "⚠️ Warning: NSFW Content" at bounding box center [646, 200] width 248 height 248
